Goal: Information Seeking & Learning: Find specific fact

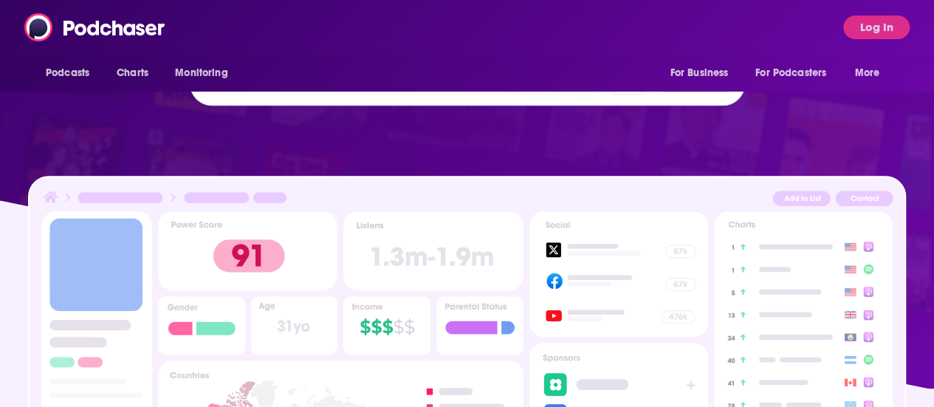
scroll to position [356, 0]
click at [877, 163] on span "podcast sponsors and advertiser tracking" at bounding box center [467, 144] width 887 height 117
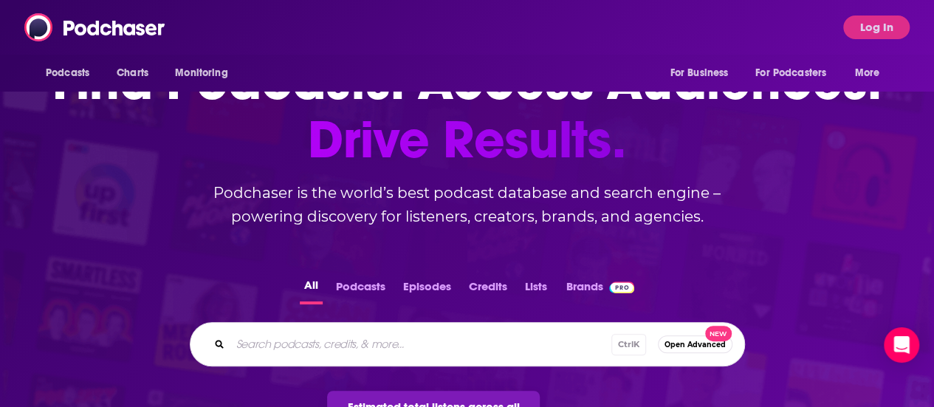
scroll to position [0, 0]
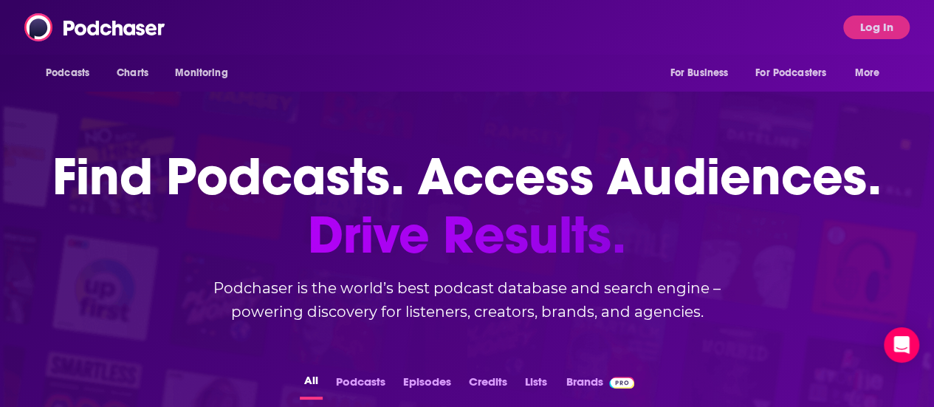
click at [889, 10] on div "Podcasts Charts Monitoring For Business For Podcasters More Log In" at bounding box center [467, 27] width 934 height 55
click at [888, 33] on button "Log In" at bounding box center [876, 28] width 66 height 24
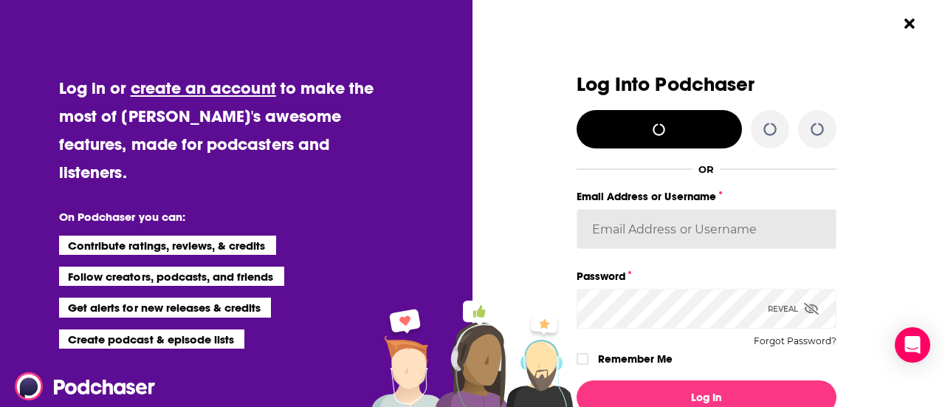
type input "debbie.norflus@simonandschuster.com"
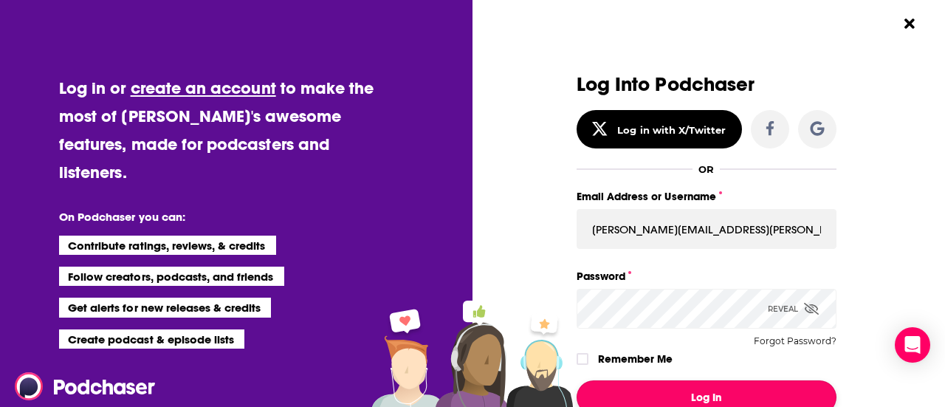
click at [688, 397] on button "Log In" at bounding box center [707, 397] width 260 height 34
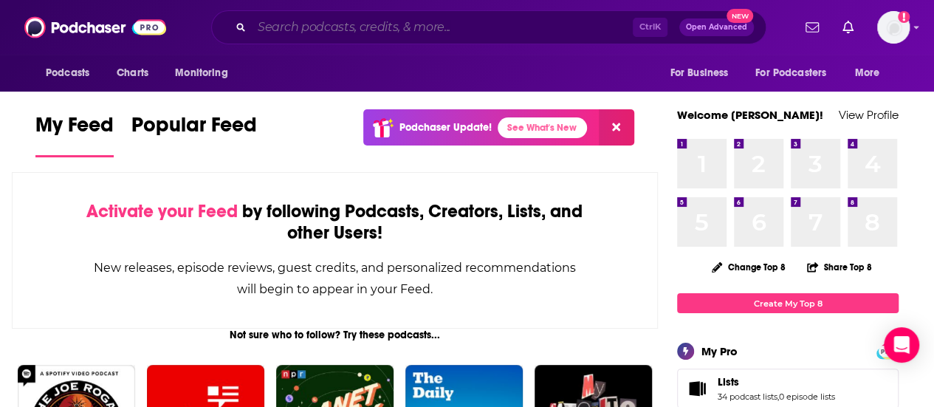
click at [397, 26] on input "Search podcasts, credits, & more..." at bounding box center [442, 28] width 381 height 24
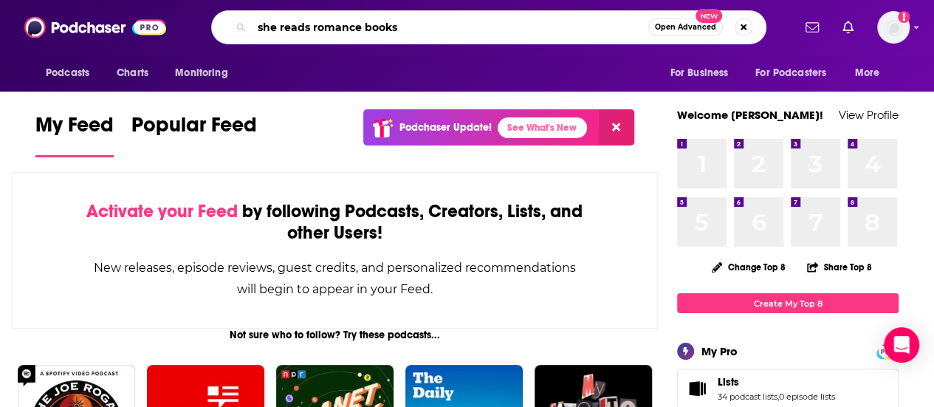
type input "she reads romance books"
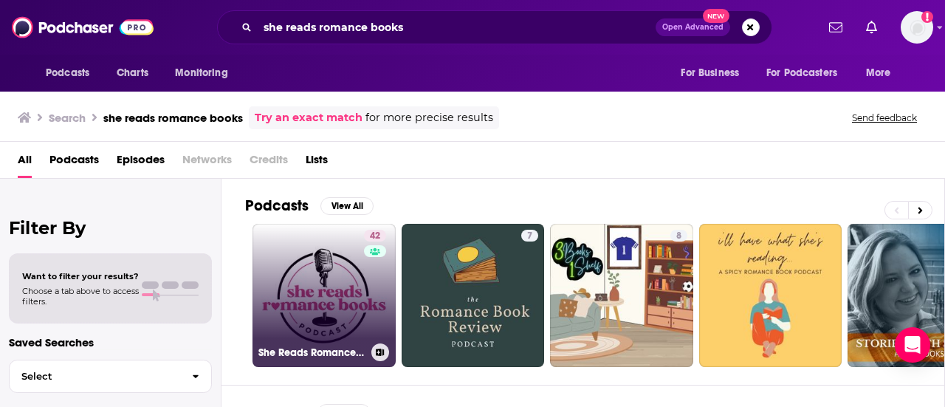
click at [292, 291] on link "42 She Reads Romance Books Podcast" at bounding box center [324, 295] width 143 height 143
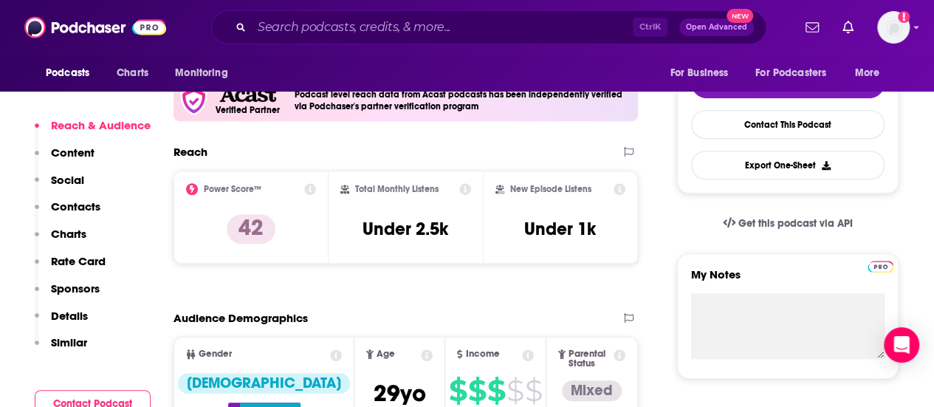
scroll to position [369, 0]
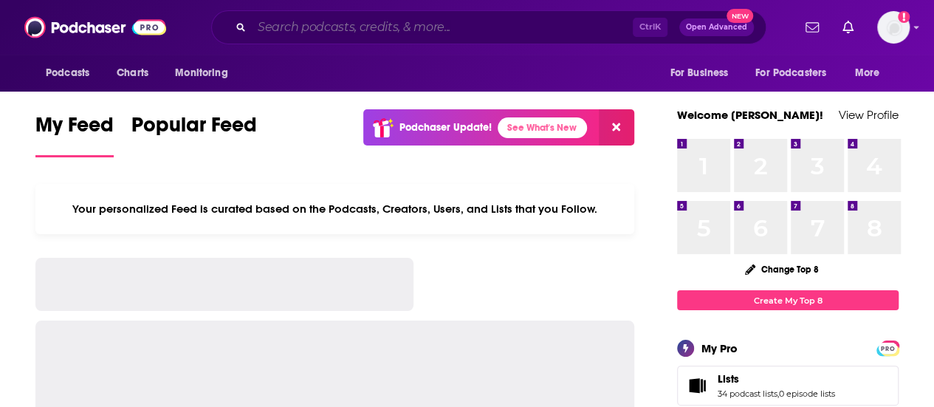
click at [362, 24] on input "Search podcasts, credits, & more..." at bounding box center [442, 28] width 381 height 24
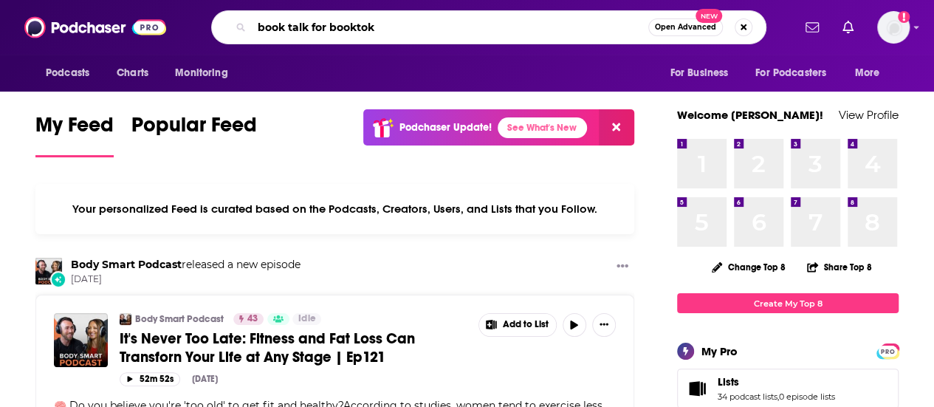
type input "book talk for booktok"
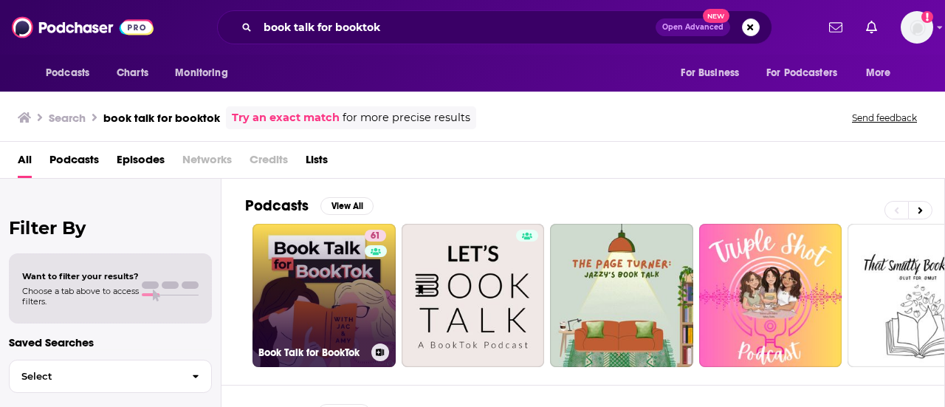
click at [306, 276] on link "61 Book Talk for BookTok" at bounding box center [324, 295] width 143 height 143
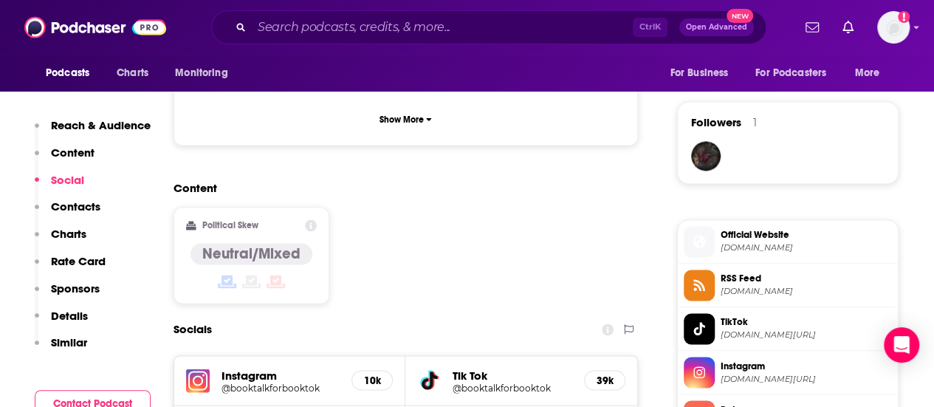
scroll to position [1108, 0]
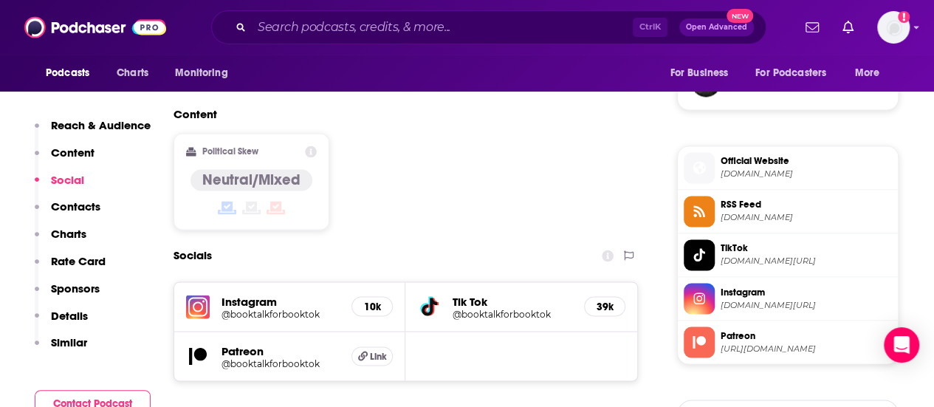
click at [240, 308] on h5 "@booktalkforbooktok" at bounding box center [281, 313] width 118 height 11
click at [731, 256] on span "[DOMAIN_NAME][URL]" at bounding box center [806, 261] width 171 height 11
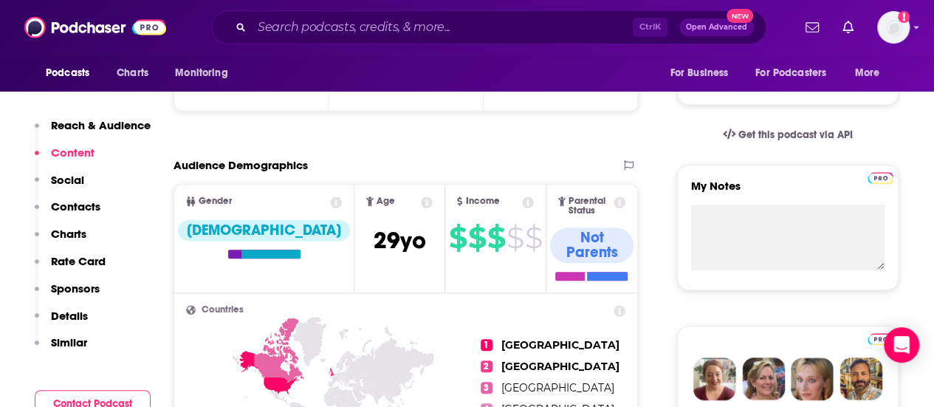
scroll to position [222, 0]
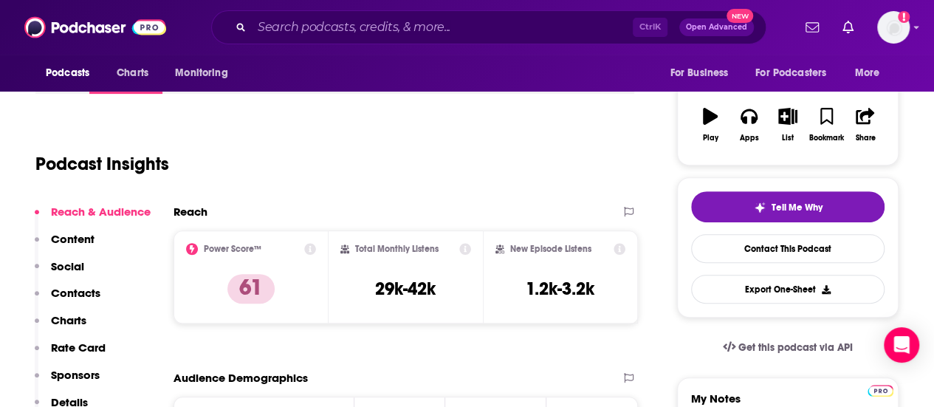
click at [467, 248] on icon at bounding box center [465, 249] width 12 height 12
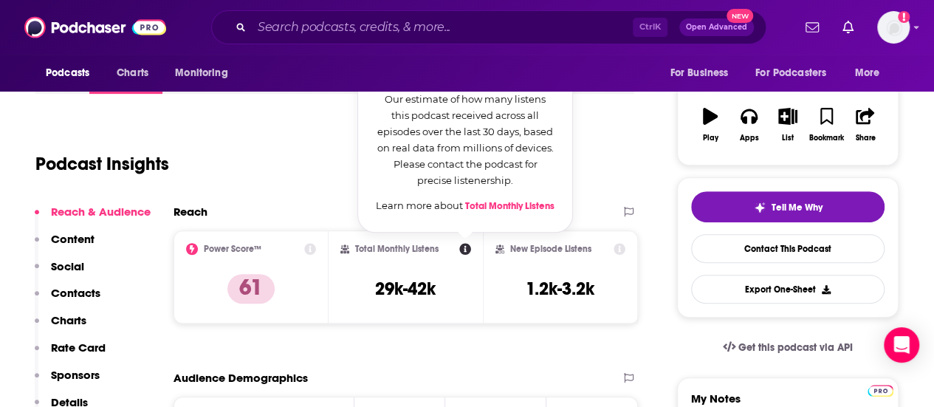
click at [467, 248] on icon at bounding box center [465, 249] width 12 height 12
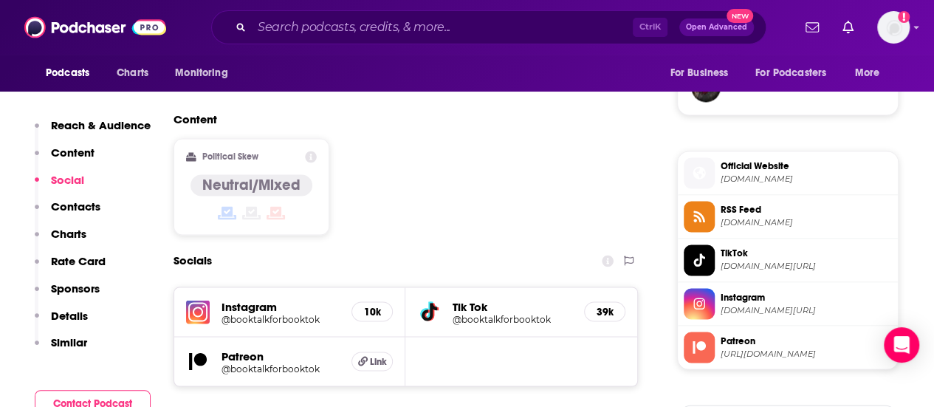
scroll to position [1108, 0]
